Goal: Task Accomplishment & Management: Use online tool/utility

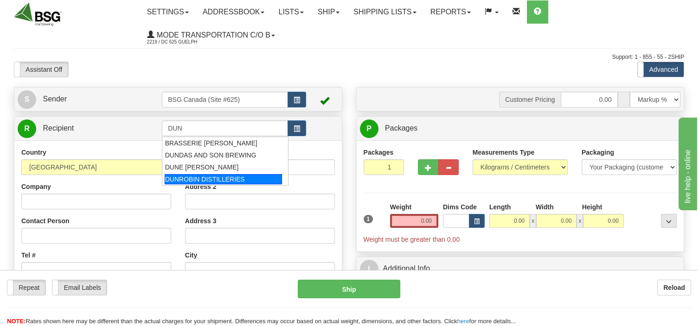
click at [198, 177] on div "DUNROBIN DISTILLERIES" at bounding box center [223, 179] width 117 height 10
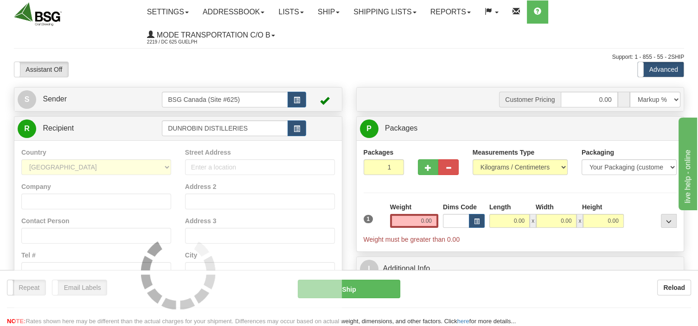
type input "DUNROBIN DISTILLERIES"
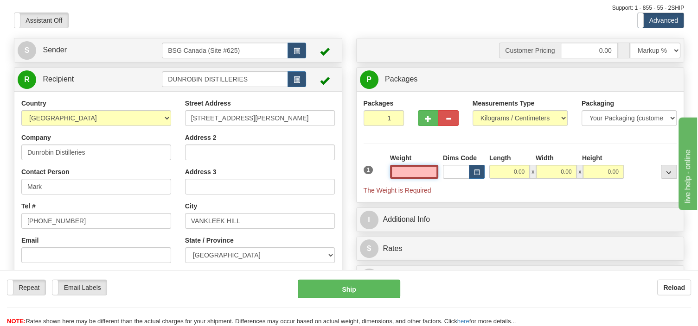
scroll to position [49, 0]
type input "0.00"
click at [473, 111] on select "Pounds / Inches Kilograms / Centimeters" at bounding box center [520, 119] width 95 height 16
select select "0"
click option "Pounds / Inches" at bounding box center [0, 0] width 0 height 0
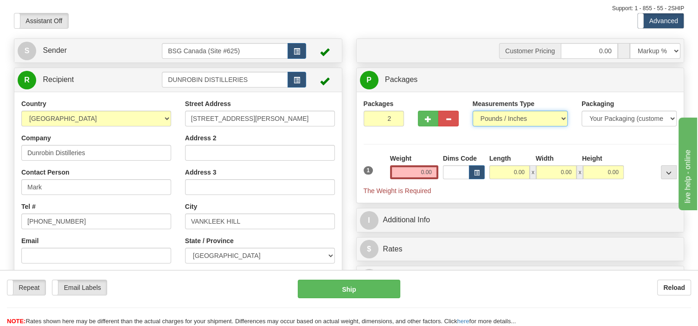
click at [394, 118] on input "2" at bounding box center [384, 119] width 41 height 16
type input "3"
click at [395, 115] on input "3" at bounding box center [384, 119] width 41 height 16
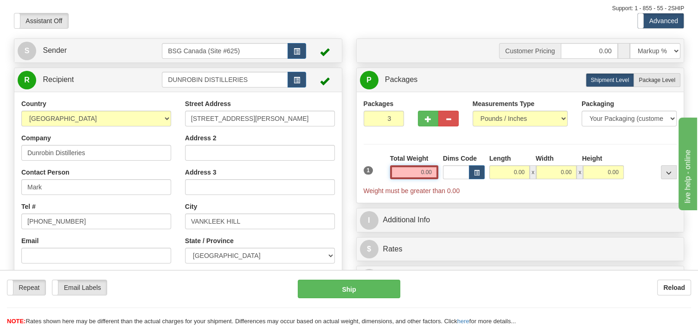
click at [413, 173] on input "0.00" at bounding box center [414, 173] width 48 height 14
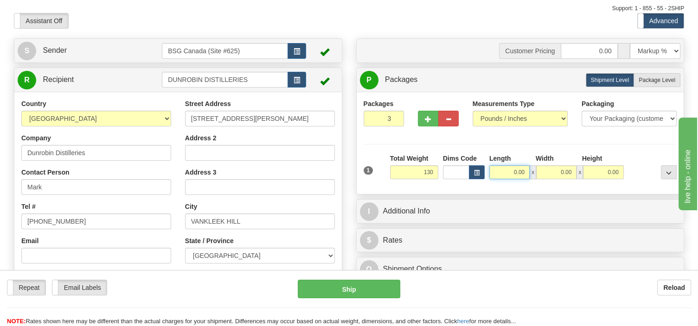
type input "130.00"
click at [497, 169] on input "0.00" at bounding box center [509, 173] width 40 height 14
type input "24.00"
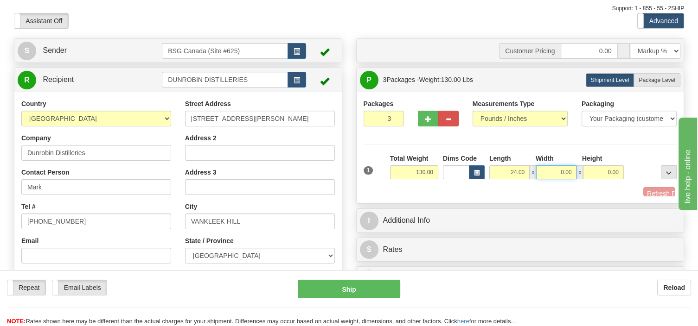
click at [553, 166] on input "0.00" at bounding box center [556, 173] width 40 height 14
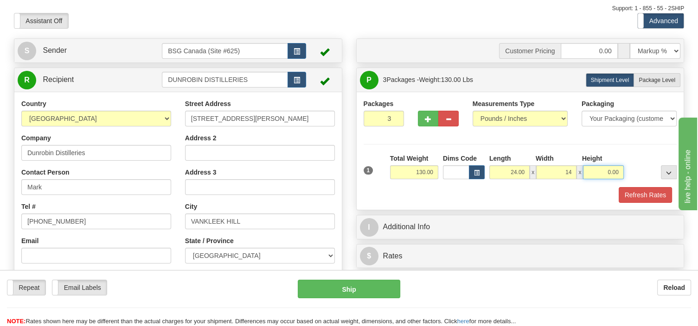
type input "14.00"
click at [603, 173] on input "0.00" at bounding box center [603, 173] width 40 height 14
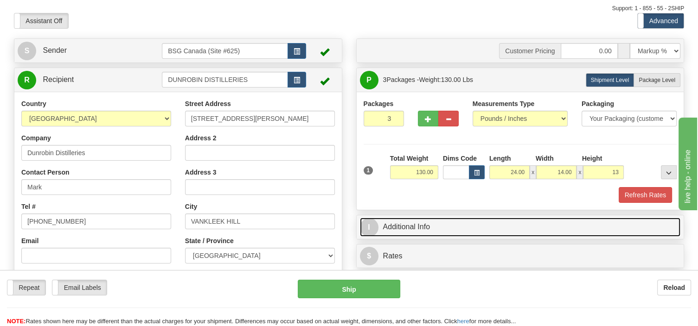
type input "13.00"
click at [463, 233] on link "I Additional Info" at bounding box center [520, 227] width 321 height 19
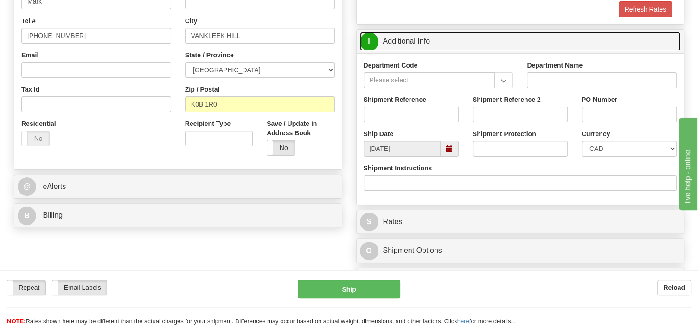
scroll to position [147, 0]
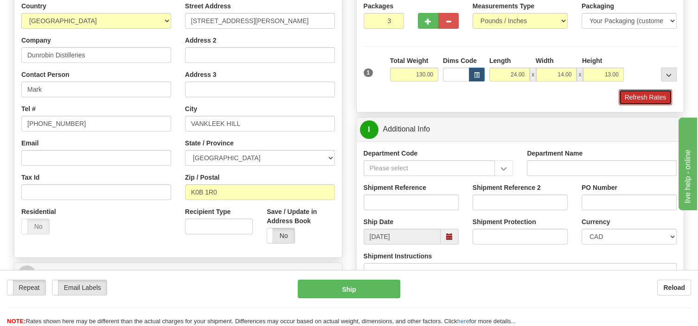
click at [623, 97] on button "Refresh Rates" at bounding box center [645, 98] width 53 height 16
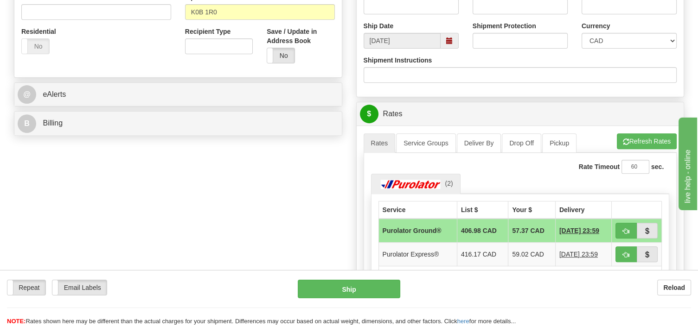
scroll to position [343, 0]
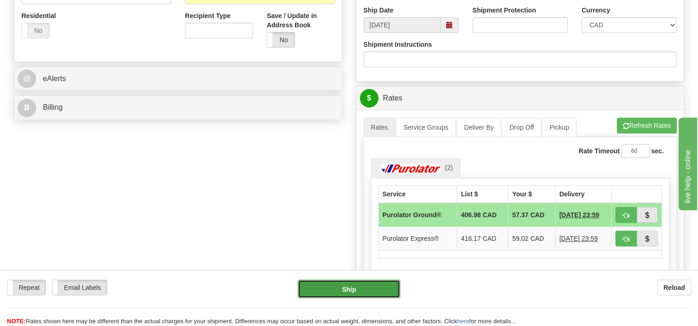
click at [389, 294] on button "Ship" at bounding box center [349, 289] width 102 height 19
type input "260"
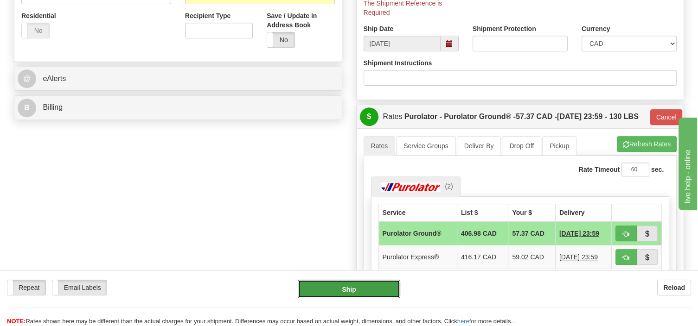
click at [367, 288] on button "Ship" at bounding box center [349, 289] width 102 height 19
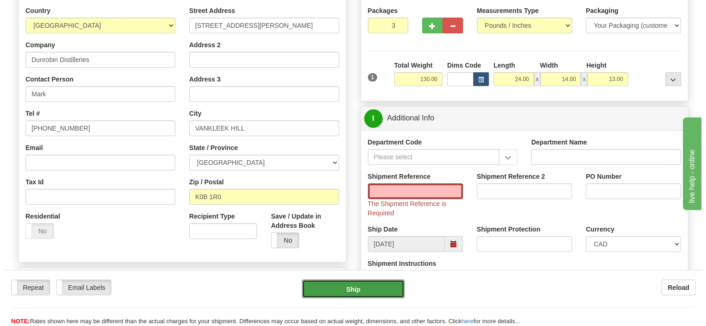
scroll to position [147, 0]
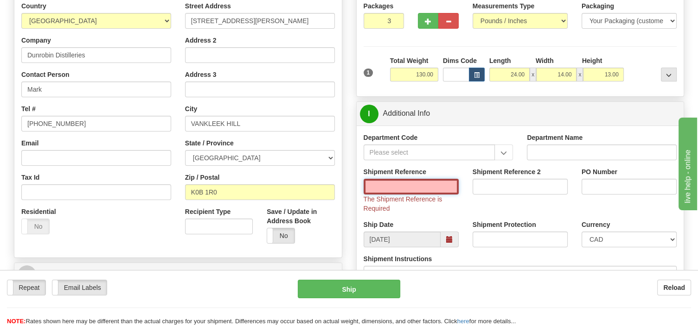
click at [394, 190] on input "Shipment Reference" at bounding box center [411, 187] width 95 height 16
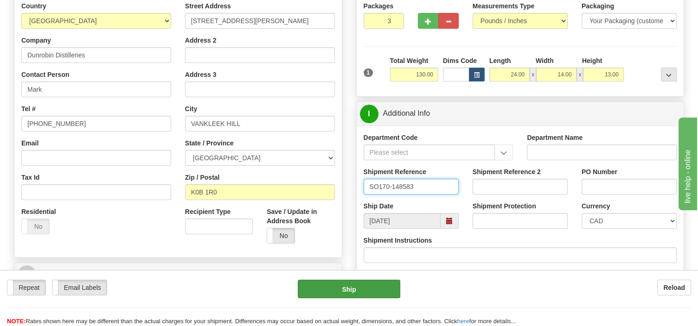
type input "SO170-148583"
click at [378, 290] on button "Ship" at bounding box center [349, 289] width 102 height 19
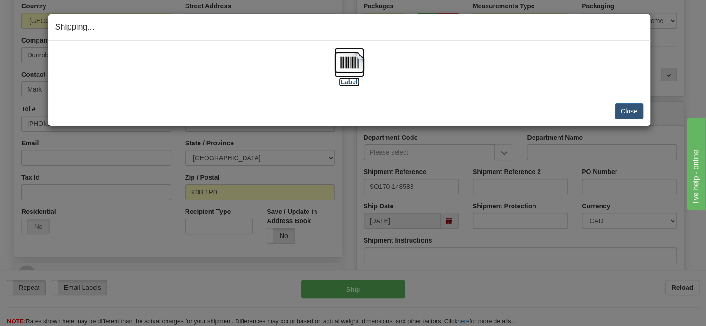
click at [345, 68] on img at bounding box center [349, 63] width 30 height 30
